Goal: Task Accomplishment & Management: Complete application form

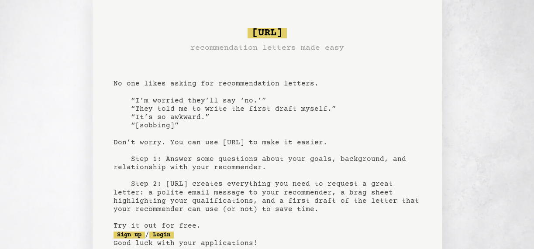
click at [263, 34] on span "[URL]" at bounding box center [266, 33] width 39 height 10
drag, startPoint x: 312, startPoint y: 38, endPoint x: 311, endPoint y: 27, distance: 11.4
click at [311, 27] on pre "bragsheet.ai recommendation letters made easy No one likes asking for recommend…" at bounding box center [266, 152] width 307 height 256
click at [412, 55] on pre "bragsheet.ai recommendation letters made easy No one likes asking for recommend…" at bounding box center [266, 152] width 307 height 256
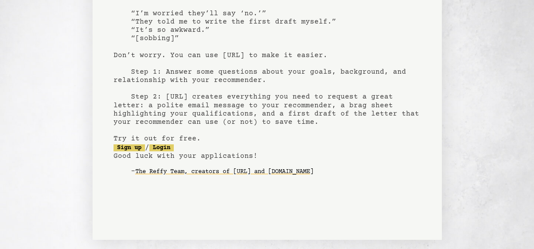
scroll to position [106, 0]
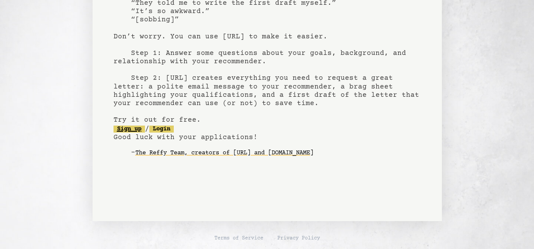
click at [127, 128] on link "Sign up" at bounding box center [128, 129] width 31 height 7
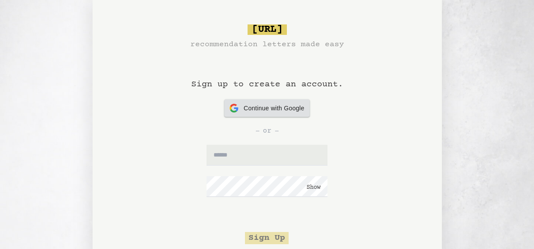
click at [270, 109] on span "Continue with Google" at bounding box center [274, 108] width 61 height 9
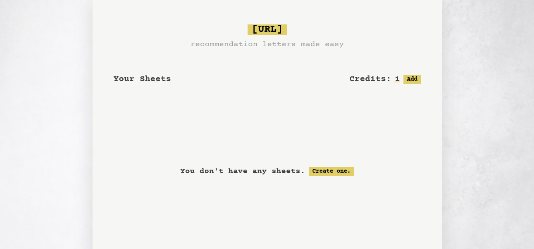
click at [131, 78] on span "Your Sheets" at bounding box center [142, 79] width 58 height 10
click at [332, 172] on link "Create one." at bounding box center [331, 171] width 45 height 9
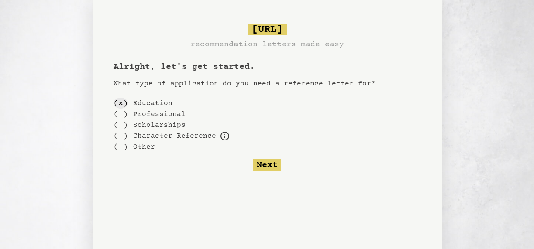
click at [122, 101] on div "( x )" at bounding box center [120, 103] width 14 height 11
click at [118, 124] on div "( )" at bounding box center [120, 125] width 14 height 11
click at [118, 124] on div "( x )" at bounding box center [120, 125] width 14 height 11
click at [118, 102] on div "( )" at bounding box center [120, 103] width 14 height 11
click at [268, 166] on button "Next" at bounding box center [267, 165] width 28 height 12
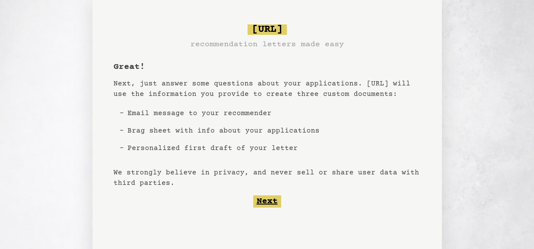
click at [271, 199] on button "Next" at bounding box center [267, 202] width 28 height 12
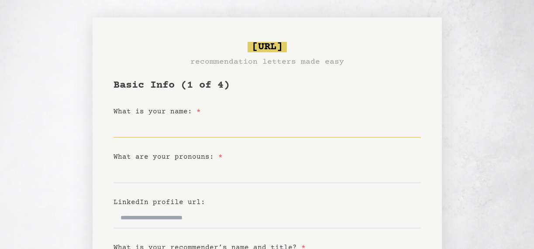
click at [140, 123] on input "What is your name: *" at bounding box center [266, 127] width 307 height 21
type input "**********"
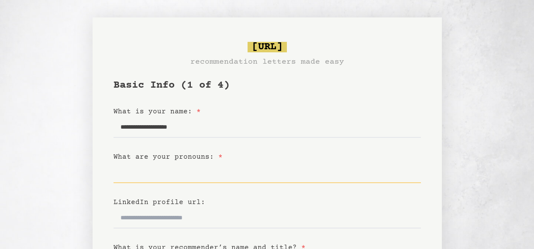
click at [173, 171] on input "What are your pronouns: *" at bounding box center [266, 172] width 307 height 21
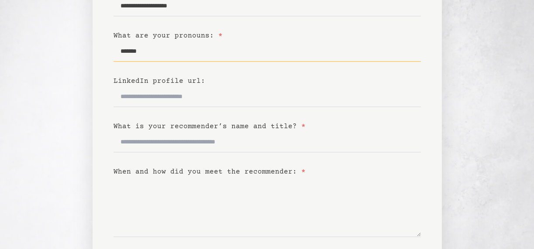
scroll to position [133, 0]
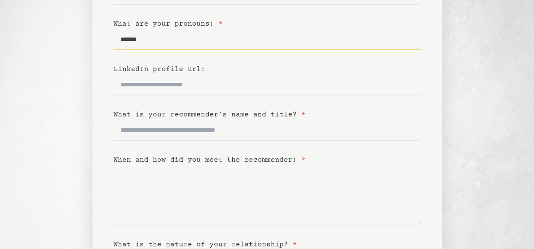
type input "******"
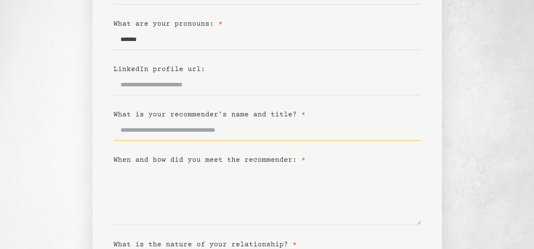
click at [239, 128] on input "What is your recommender’s name and title? *" at bounding box center [266, 130] width 307 height 21
type input "**********"
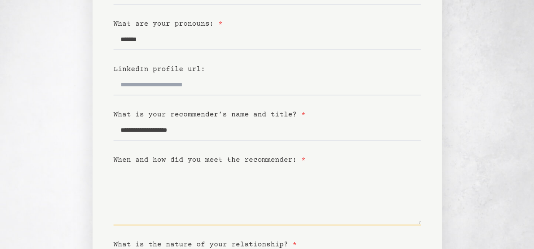
click at [158, 189] on textarea "When and how did you meet the recommender: *" at bounding box center [266, 195] width 307 height 60
